Goal: Task Accomplishment & Management: Use online tool/utility

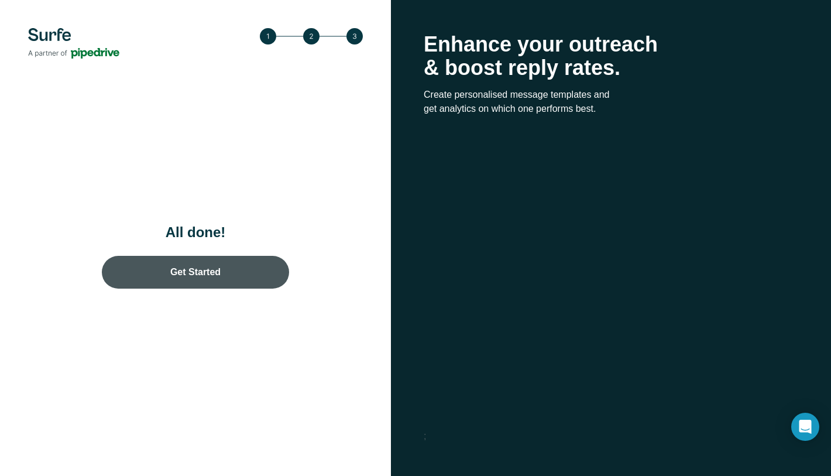
click at [267, 278] on link "Get Started" at bounding box center [195, 272] width 187 height 33
